Goal: Navigation & Orientation: Find specific page/section

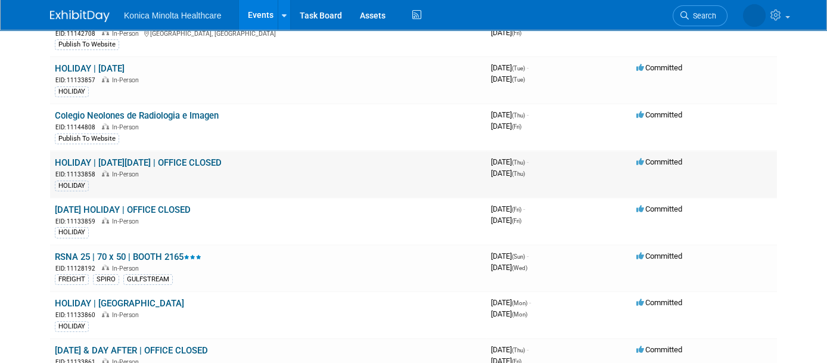
scroll to position [745, 0]
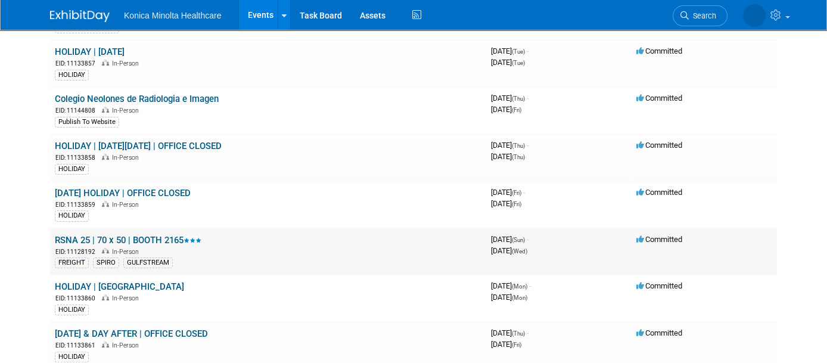
click at [141, 235] on link "RSNA 25 | 70 x 50 | BOOTH 2165" at bounding box center [128, 240] width 147 height 11
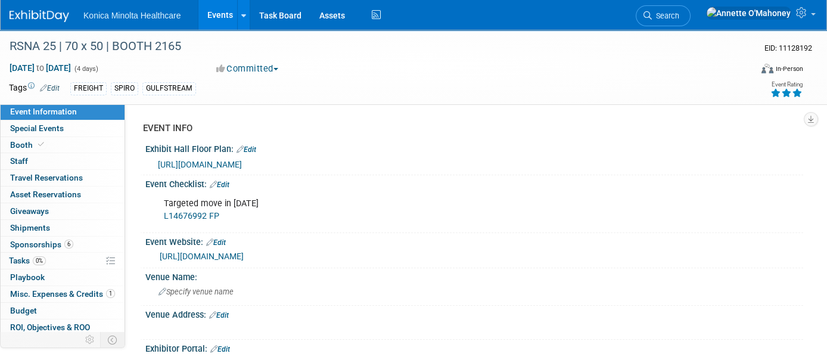
click at [225, 16] on link "Events" at bounding box center [220, 15] width 44 height 30
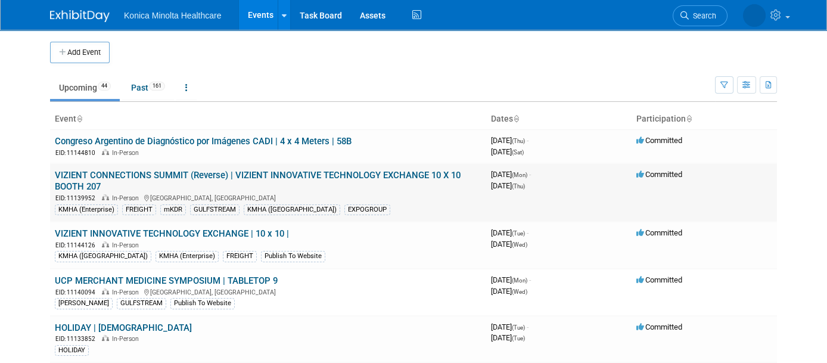
click at [207, 170] on link "VIZIENT CONNECTIONS SUMMIT (Reverse) | VIZIENT INNOVATIVE TECHNOLOGY EXCHANGE 1…" at bounding box center [258, 181] width 406 height 22
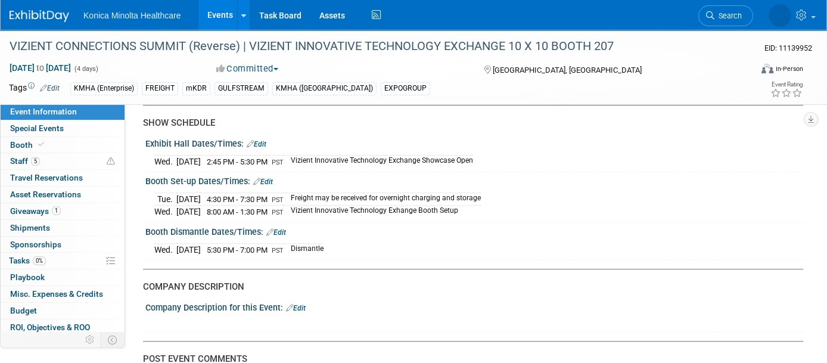
scroll to position [1907, 0]
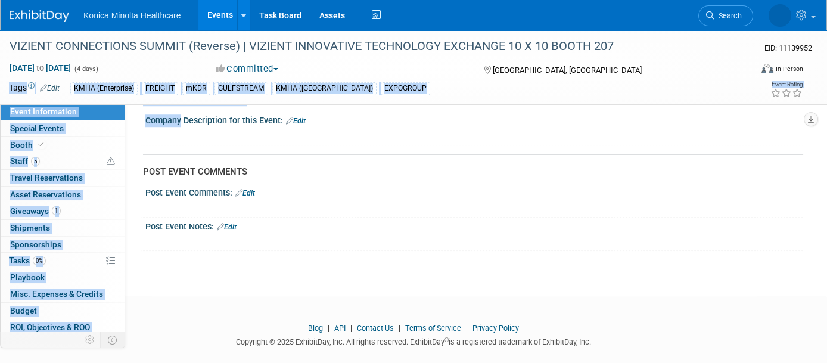
drag, startPoint x: 178, startPoint y: 107, endPoint x: 187, endPoint y: 105, distance: 9.1
